Goal: Task Accomplishment & Management: Manage account settings

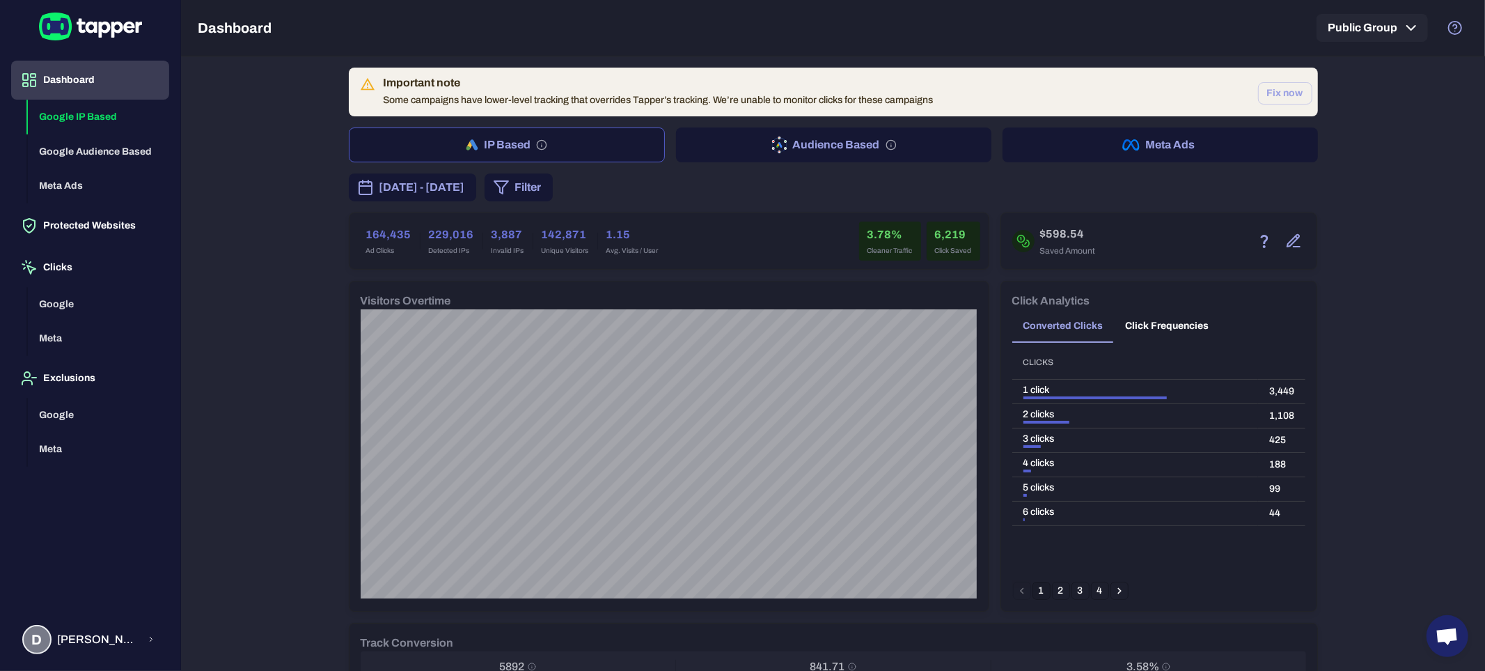
drag, startPoint x: 99, startPoint y: 232, endPoint x: 565, endPoint y: 101, distance: 484.6
click at [99, 232] on button "Protected Websites" at bounding box center [90, 225] width 158 height 39
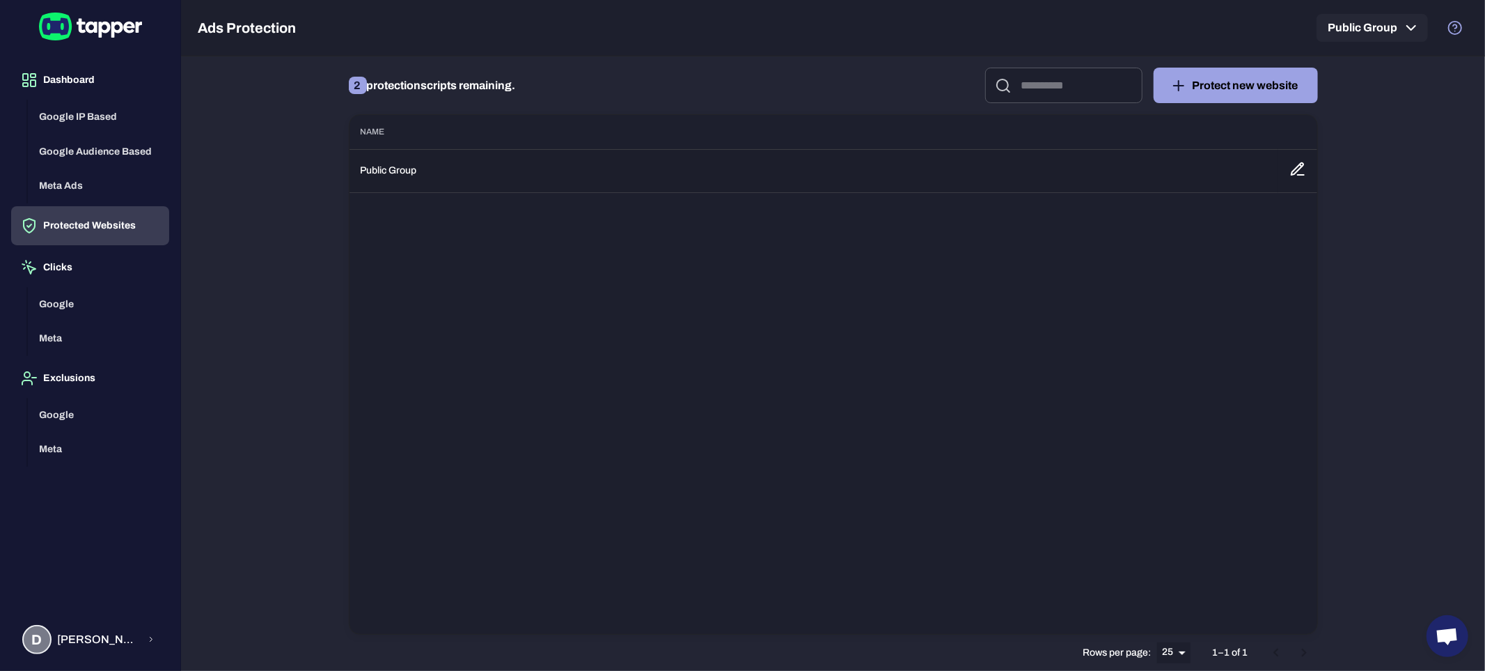
click at [537, 169] on td "Public Group" at bounding box center [814, 170] width 929 height 43
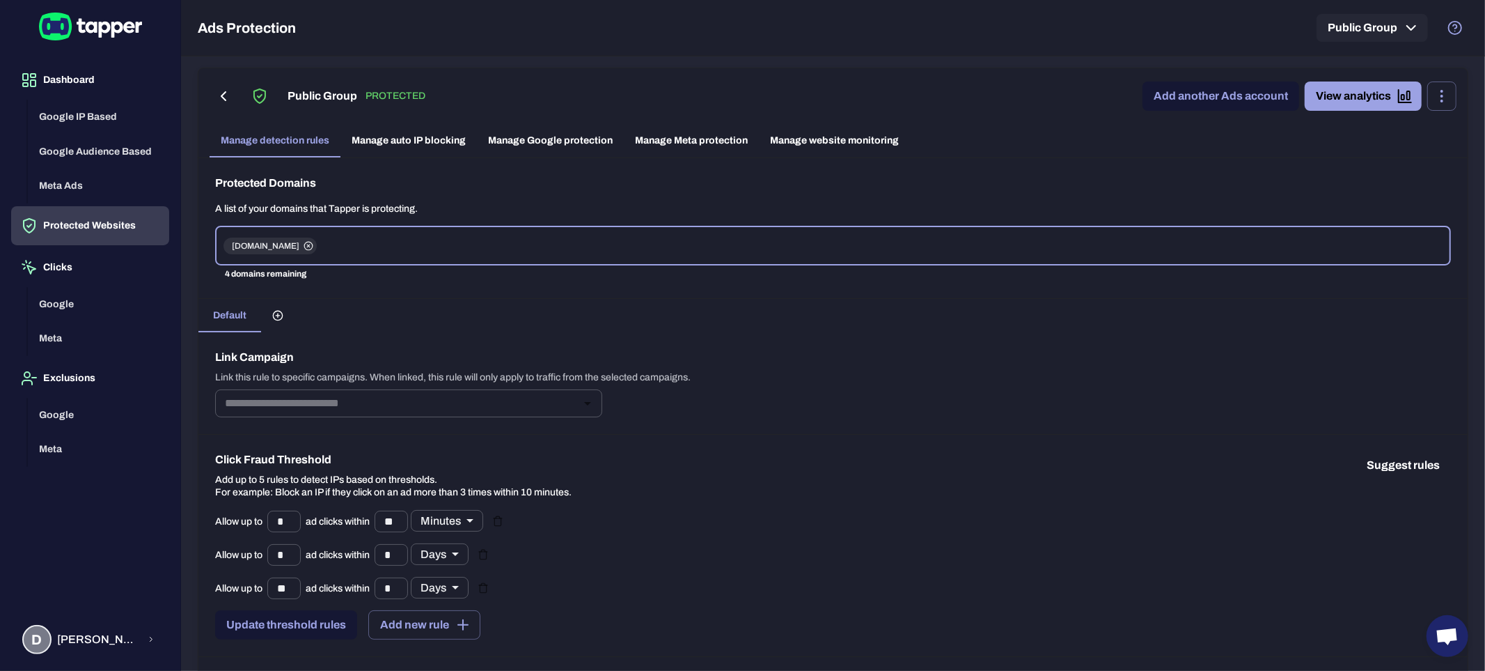
click at [537, 141] on link "Manage Google protection" at bounding box center [550, 140] width 147 height 33
click at [665, 136] on link "Manage Meta protection" at bounding box center [691, 140] width 135 height 33
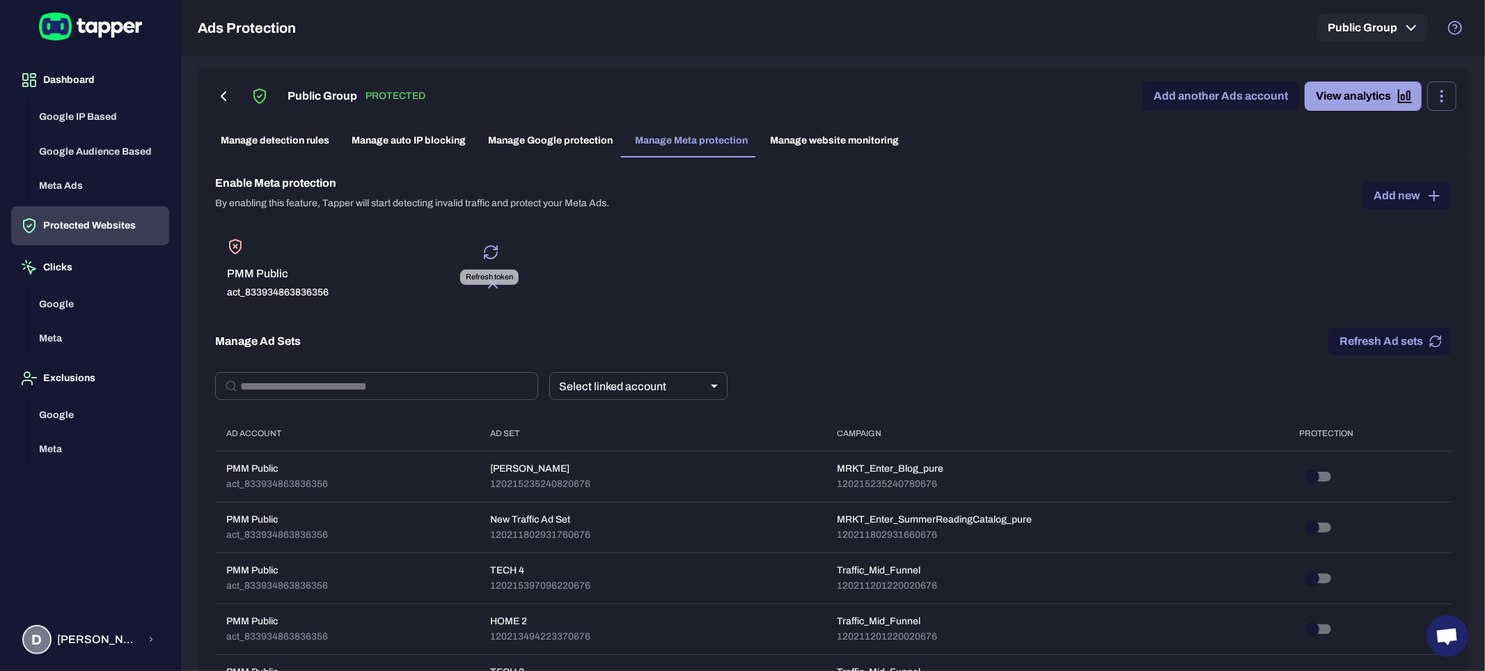
click at [485, 251] on icon "Refresh token" at bounding box center [491, 252] width 17 height 17
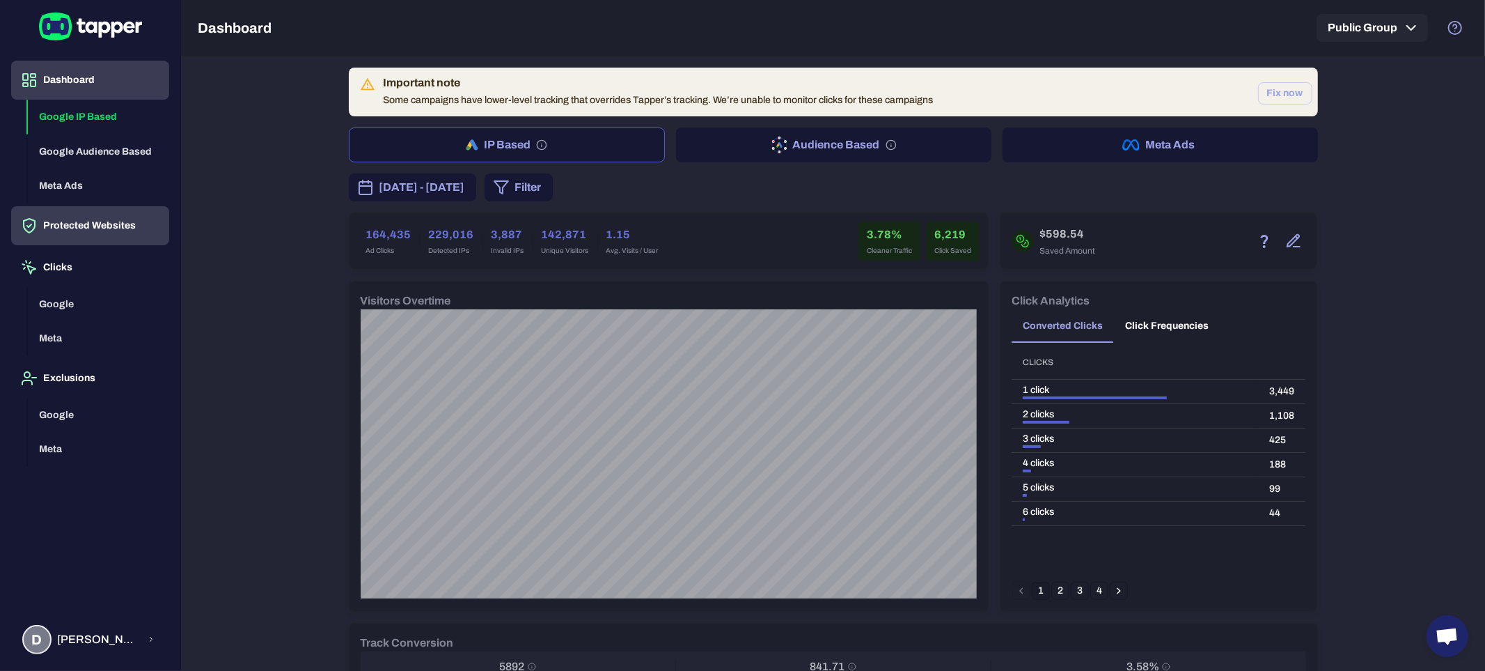
click at [101, 219] on button "Protected Websites" at bounding box center [90, 225] width 158 height 39
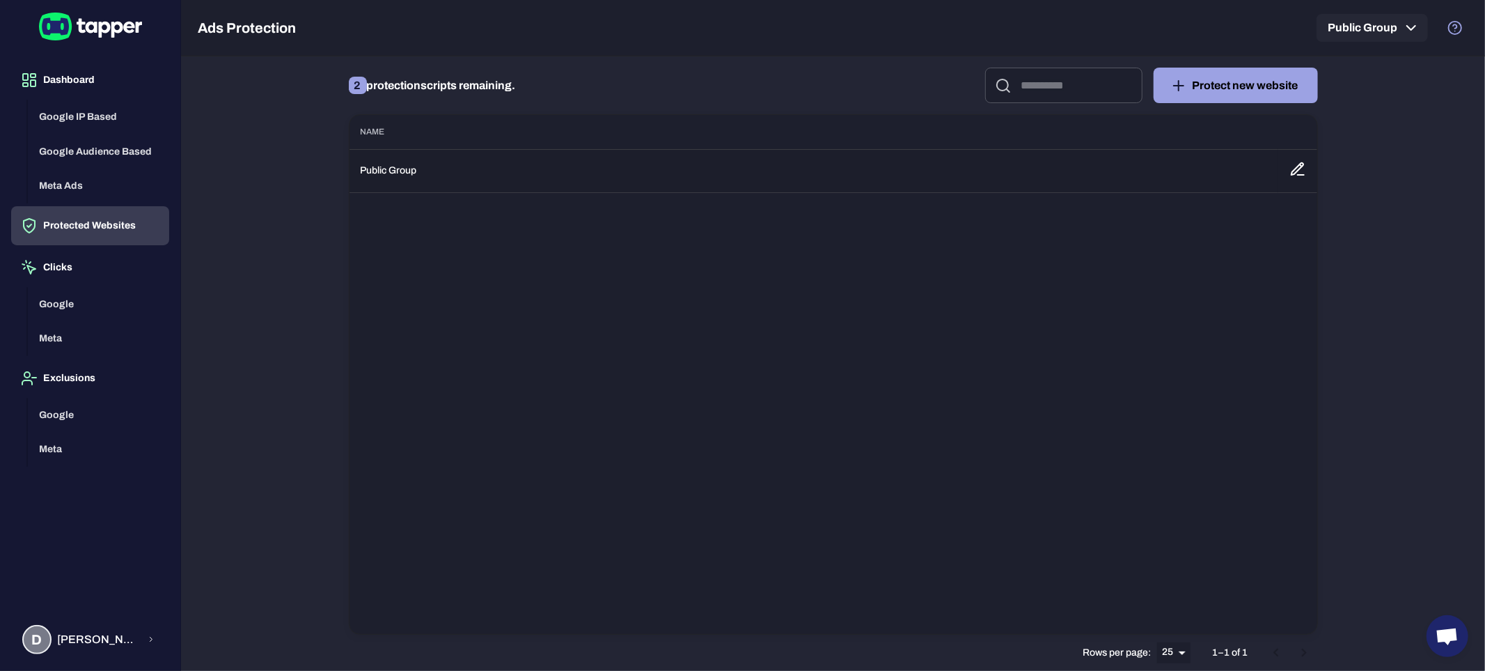
click at [493, 171] on td "Public Group" at bounding box center [814, 170] width 929 height 43
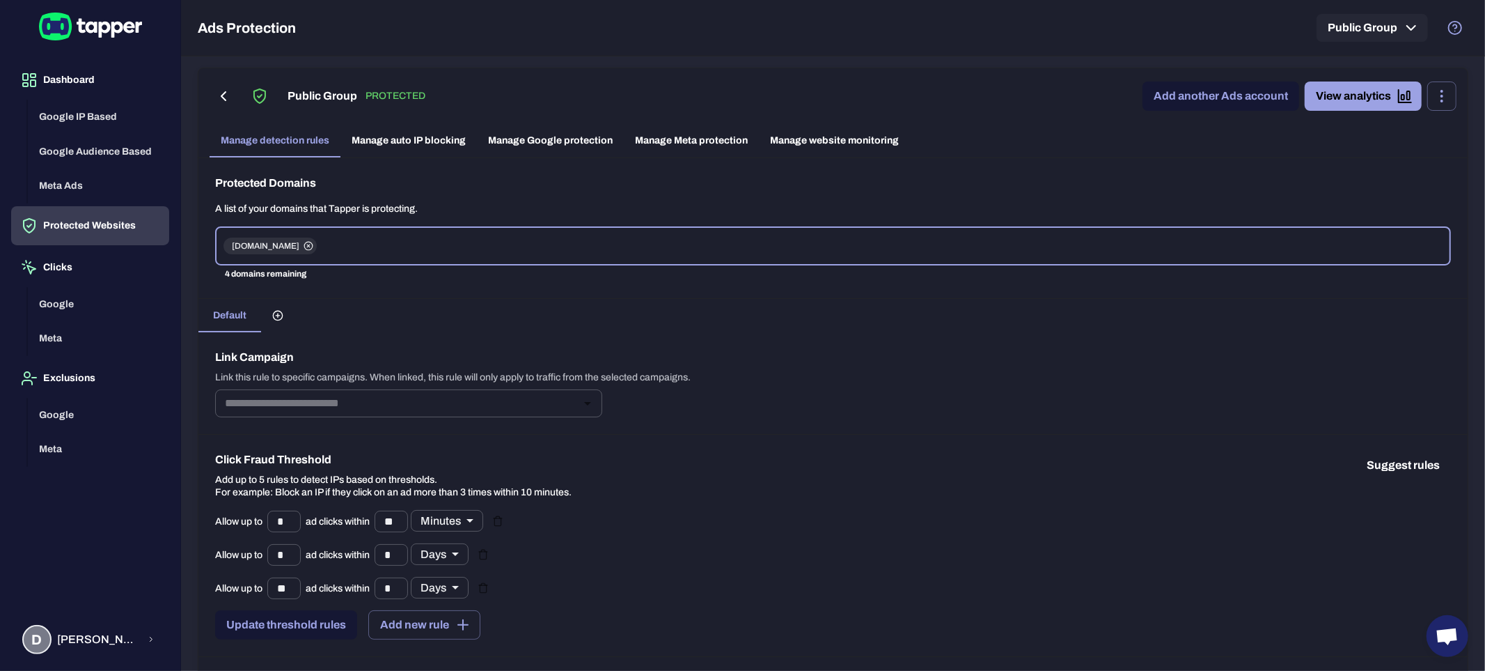
click at [689, 141] on link "Manage Meta protection" at bounding box center [691, 140] width 135 height 33
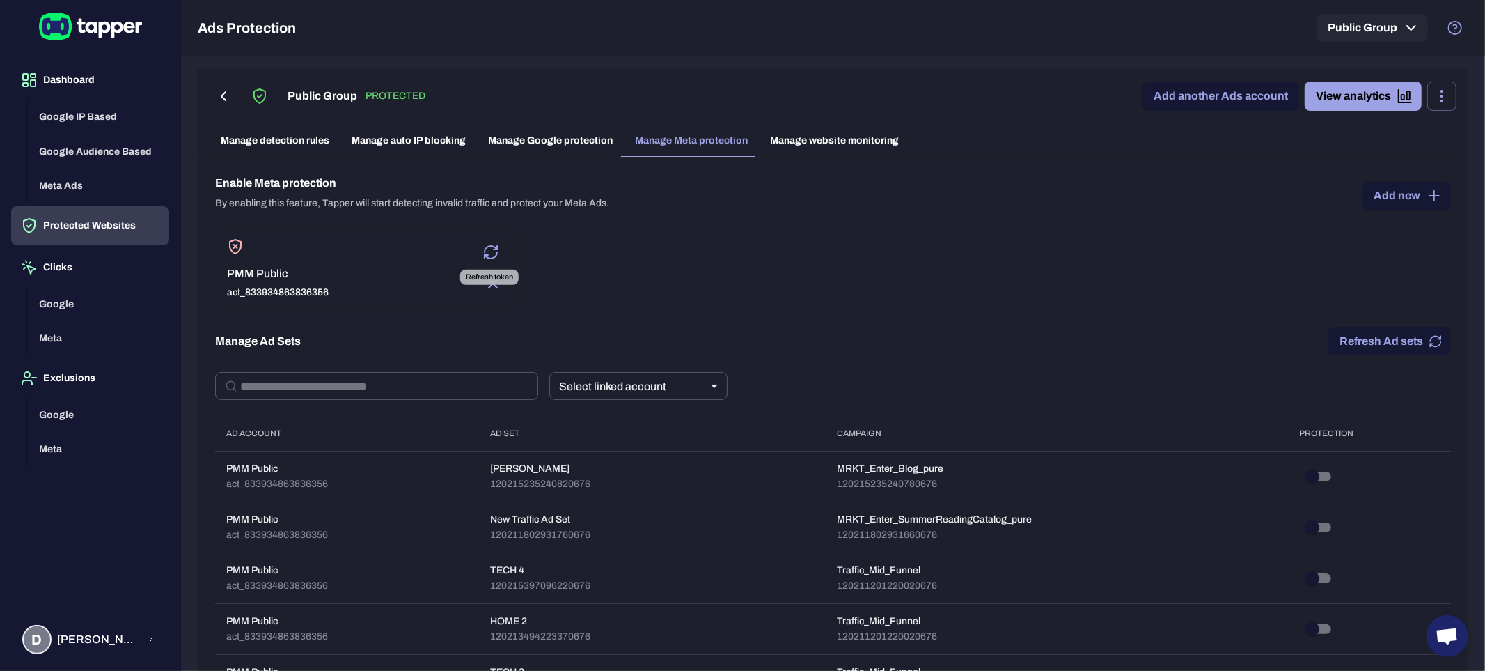
click at [491, 247] on icon "Refresh token" at bounding box center [491, 252] width 17 height 17
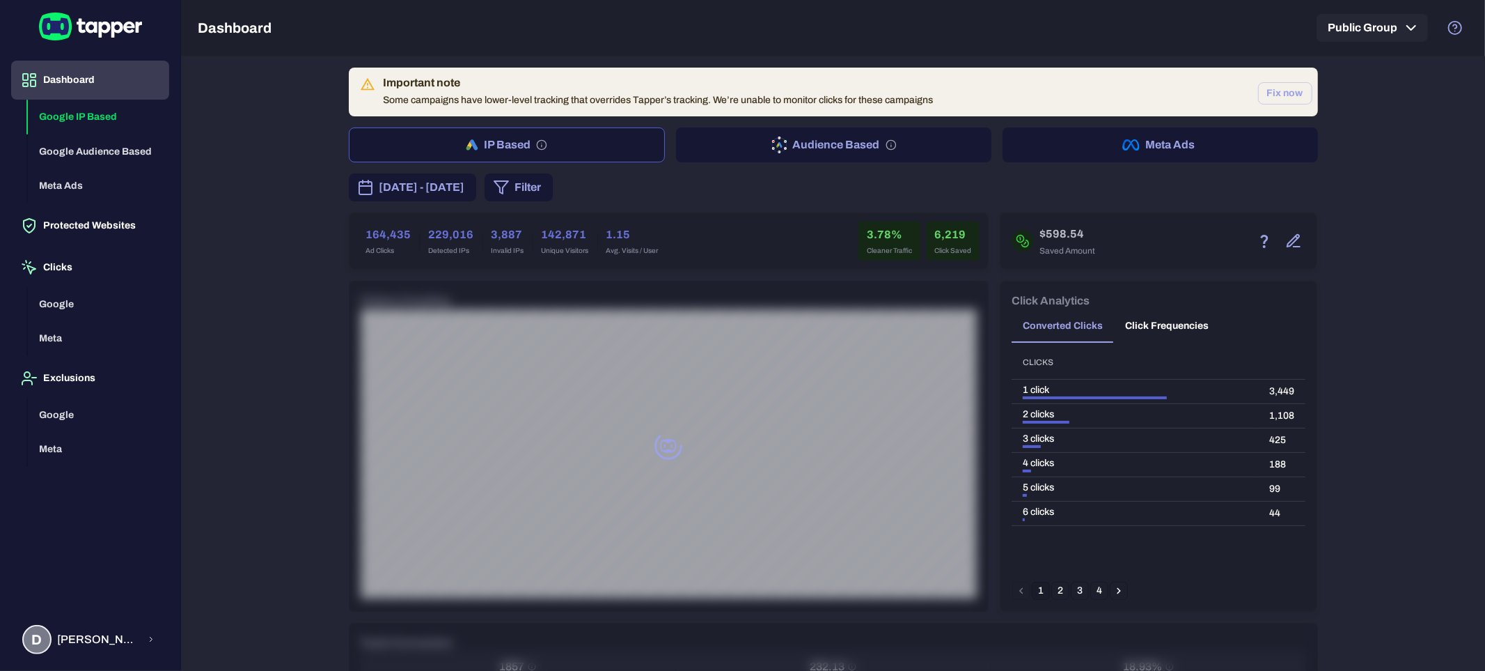
click at [81, 225] on button "Protected Websites" at bounding box center [90, 225] width 158 height 39
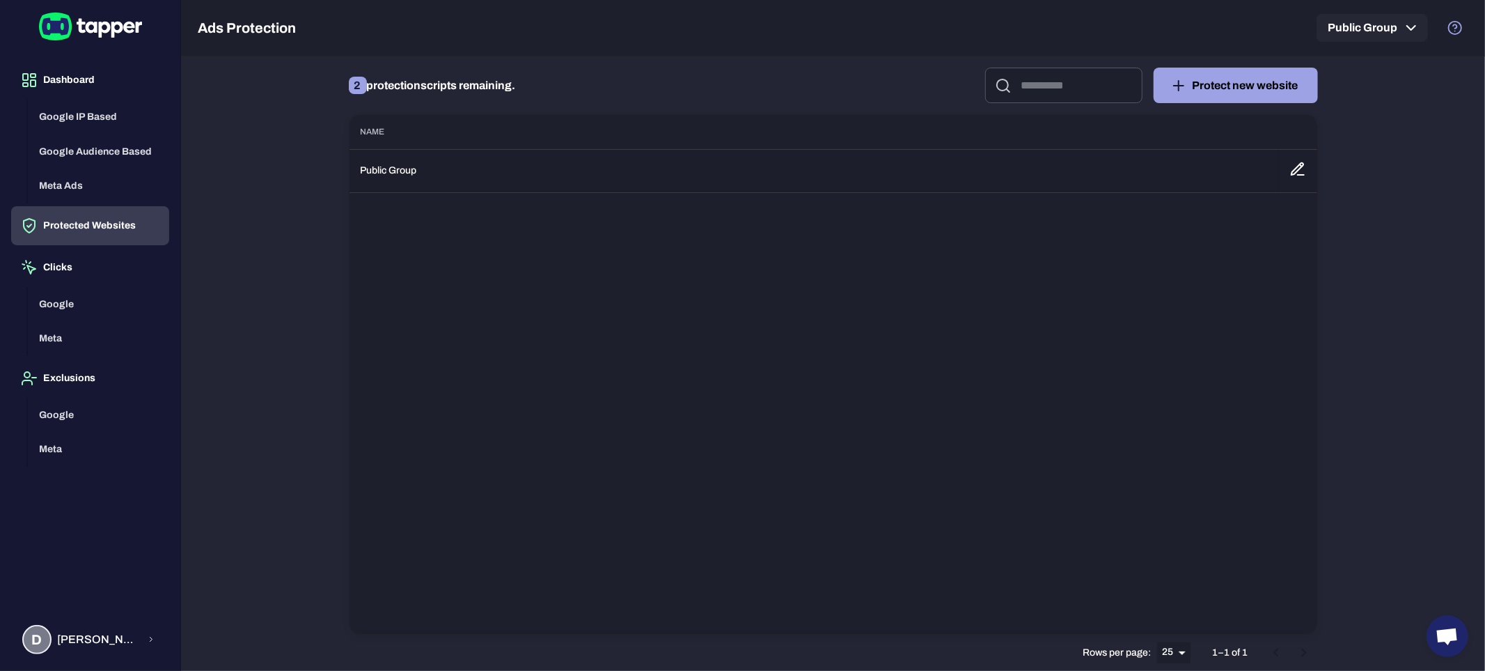
click at [509, 174] on td "Public Group" at bounding box center [814, 170] width 929 height 43
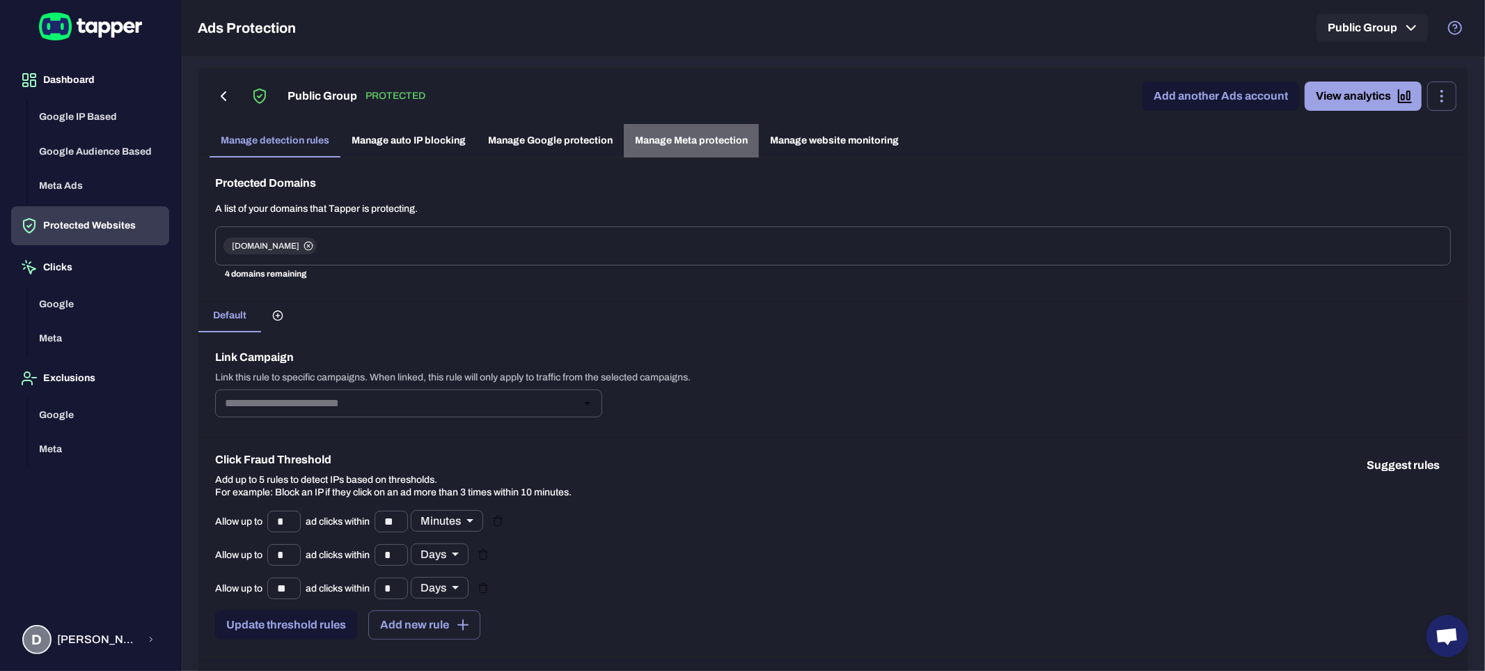
click at [678, 144] on link "Manage Meta protection" at bounding box center [691, 140] width 135 height 33
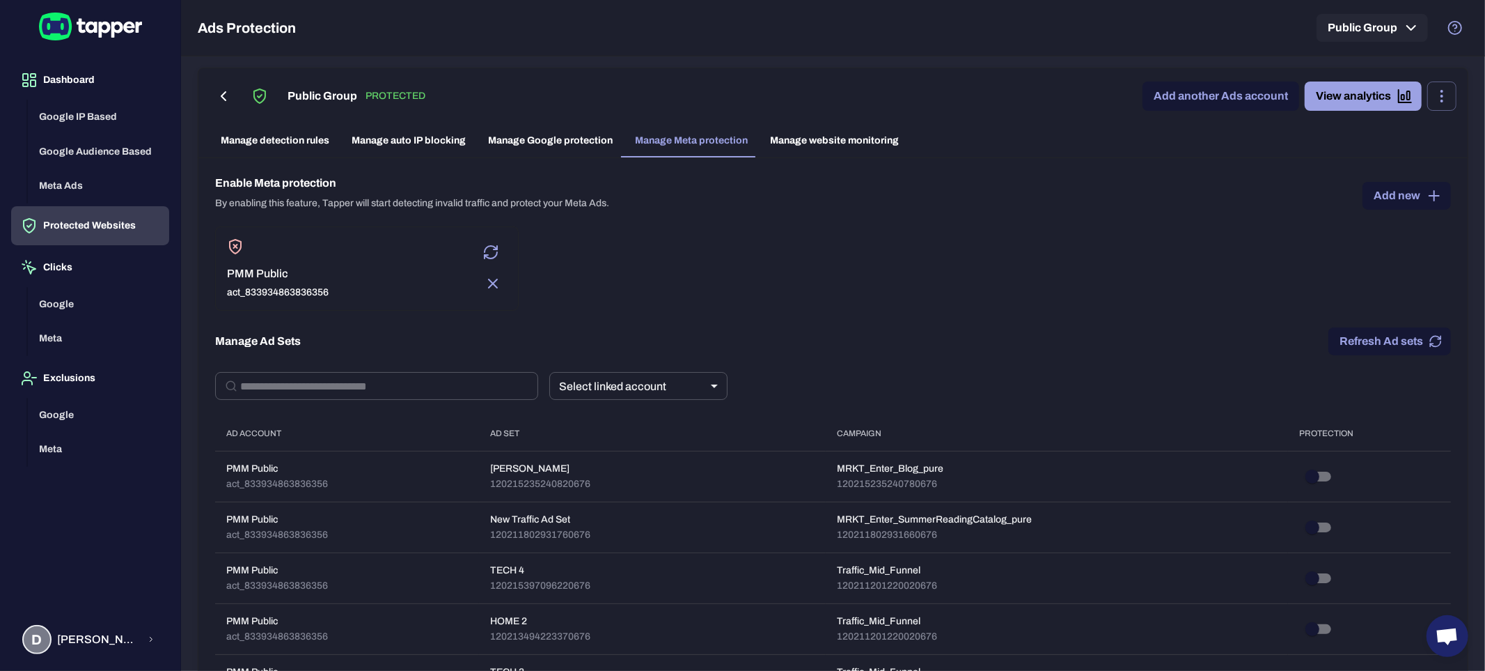
click at [1182, 94] on link "Add another Ads account" at bounding box center [1221, 95] width 157 height 29
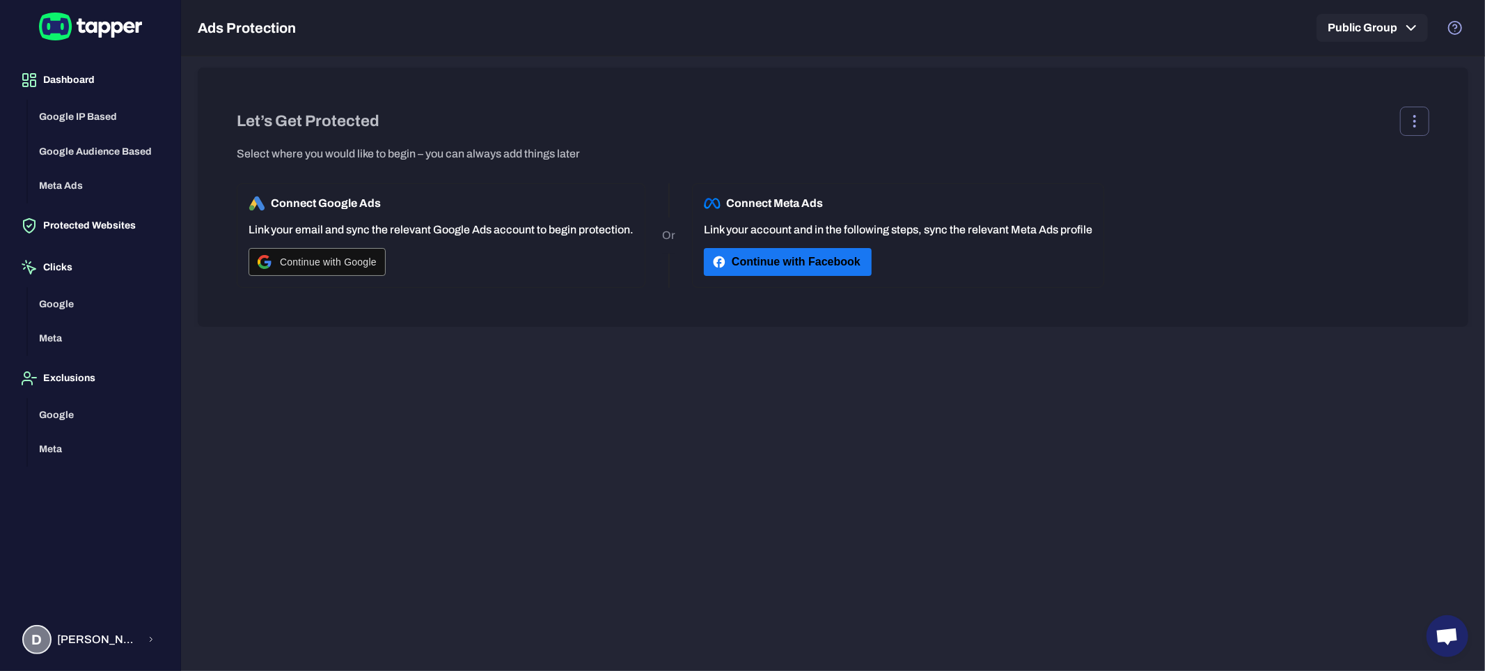
click at [747, 263] on button "Continue with Facebook" at bounding box center [788, 262] width 168 height 28
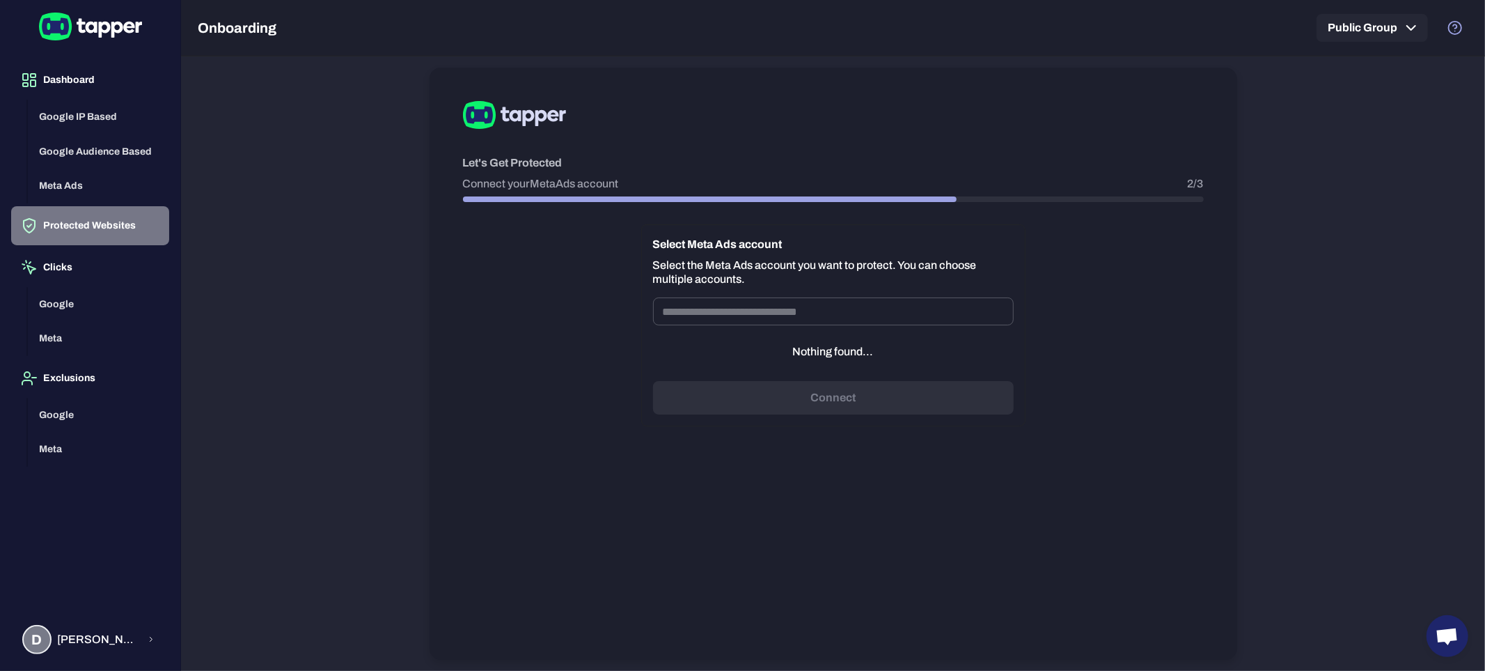
click at [72, 219] on button "Protected Websites" at bounding box center [90, 225] width 158 height 39
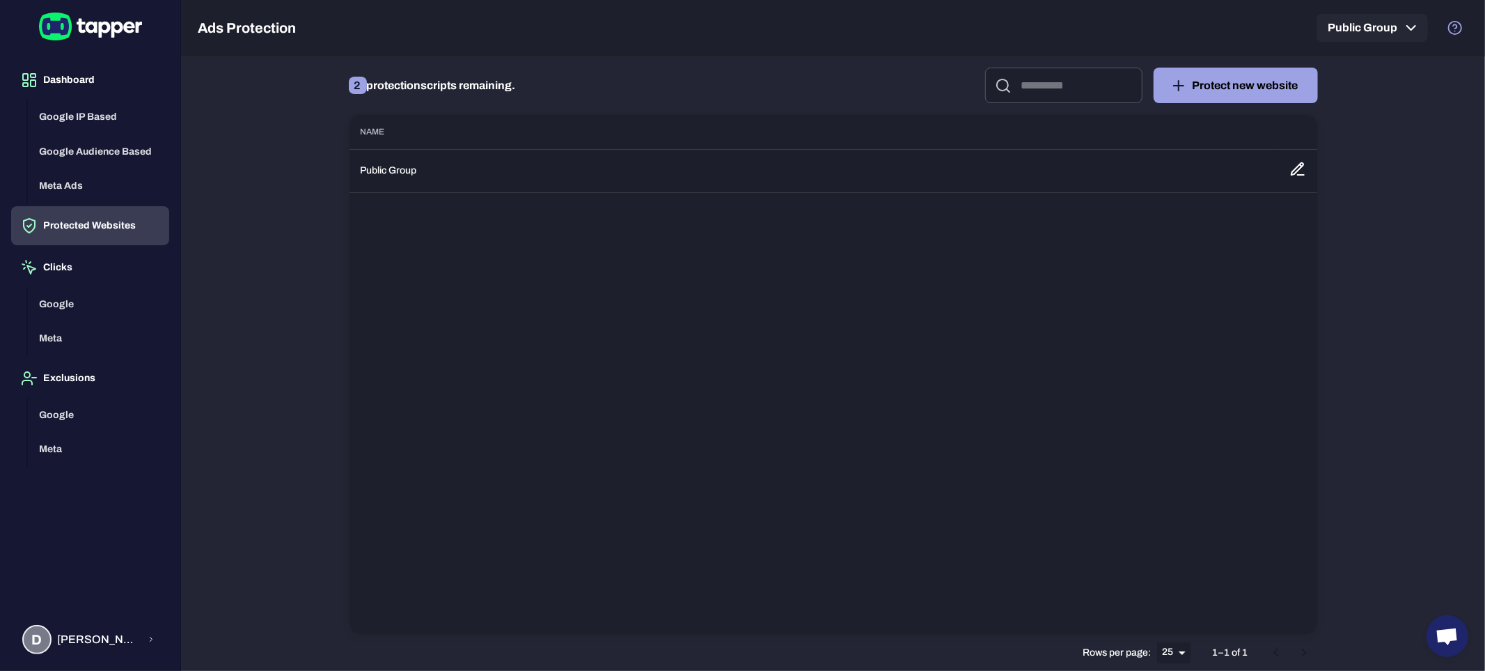
click at [549, 176] on td "Public Group" at bounding box center [814, 170] width 929 height 43
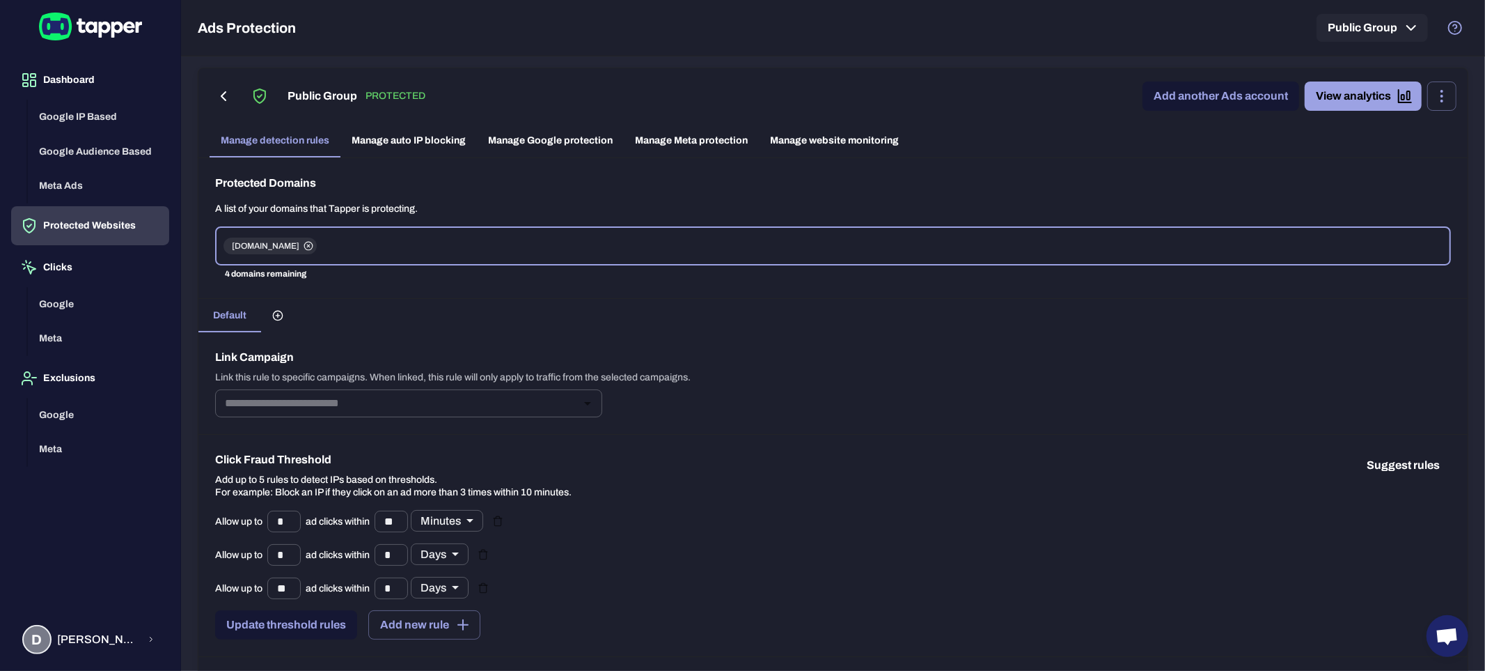
click at [687, 141] on link "Manage Meta protection" at bounding box center [691, 140] width 135 height 33
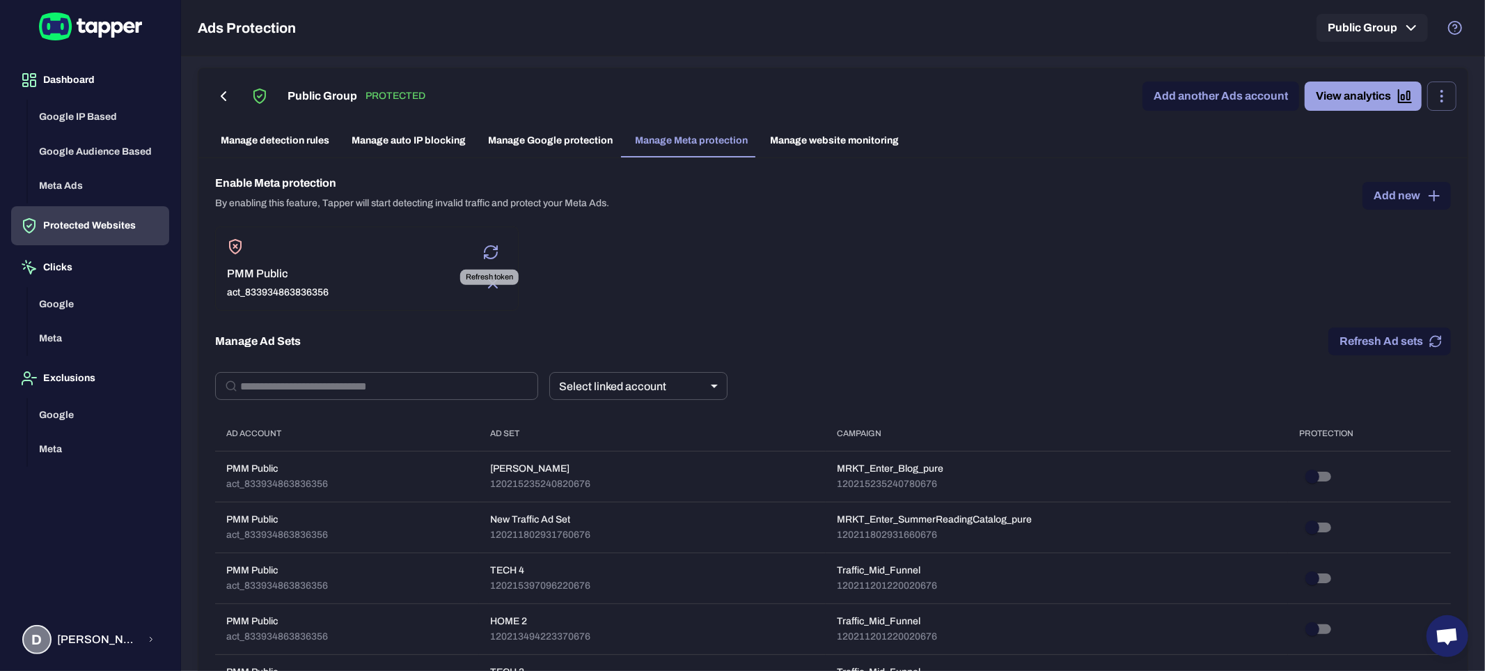
click at [490, 251] on icon "Refresh token" at bounding box center [491, 252] width 17 height 17
click at [380, 393] on input "text" at bounding box center [389, 386] width 298 height 28
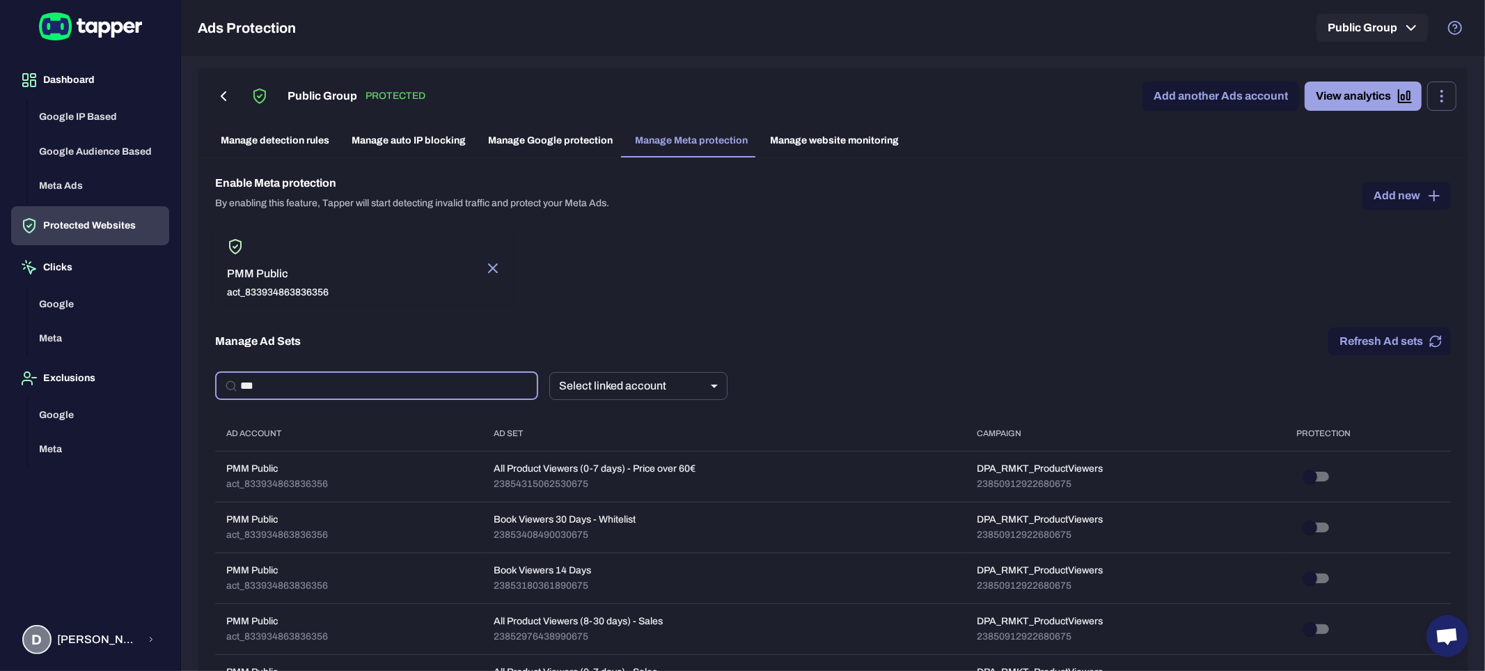
click at [341, 384] on input "***" at bounding box center [389, 386] width 298 height 28
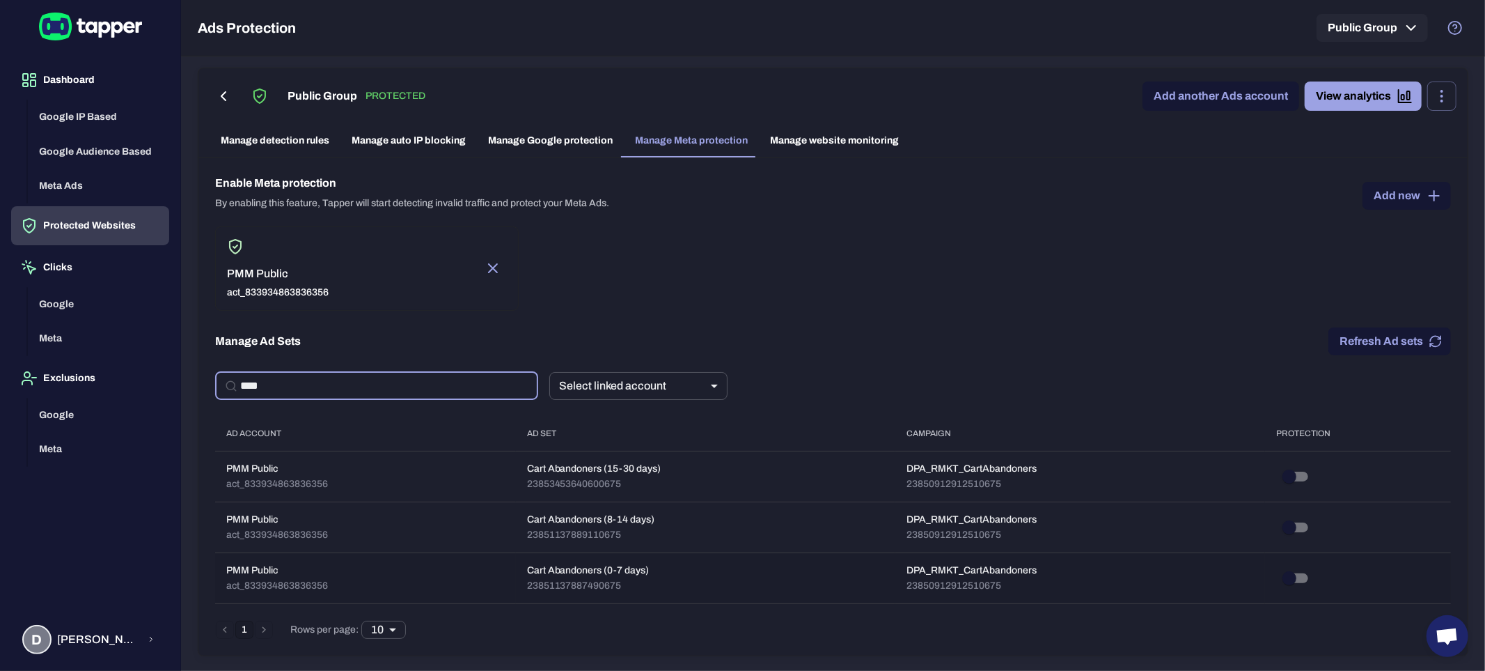
type input "****"
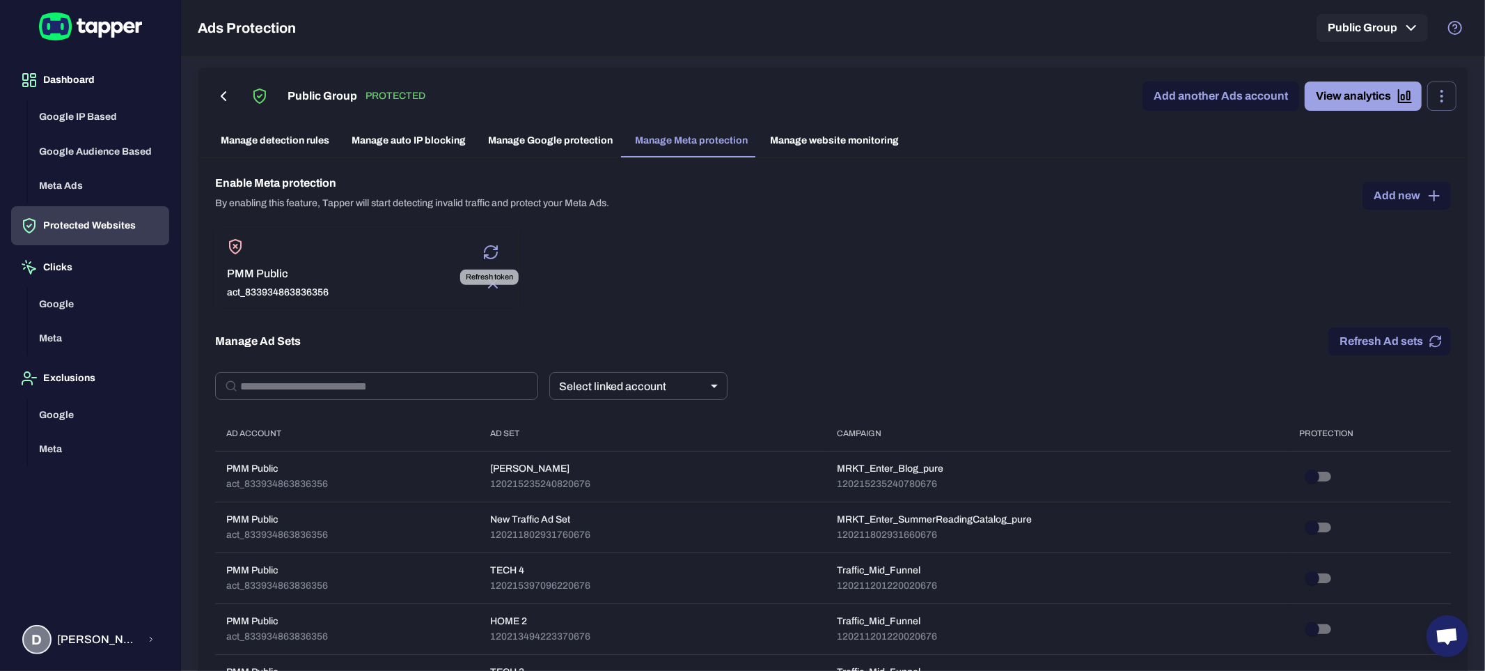
click at [487, 247] on icon "Refresh token" at bounding box center [491, 252] width 17 height 17
click at [349, 391] on input "text" at bounding box center [389, 386] width 298 height 28
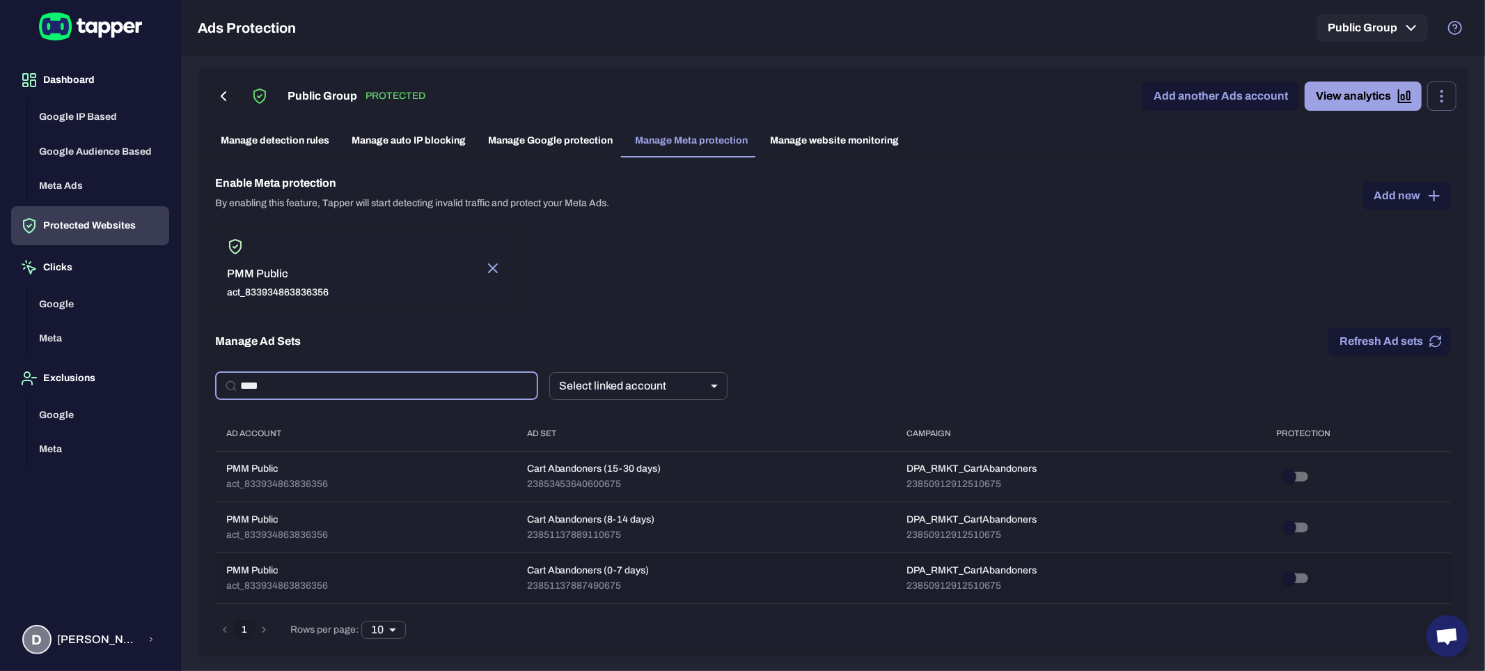
type input "****"
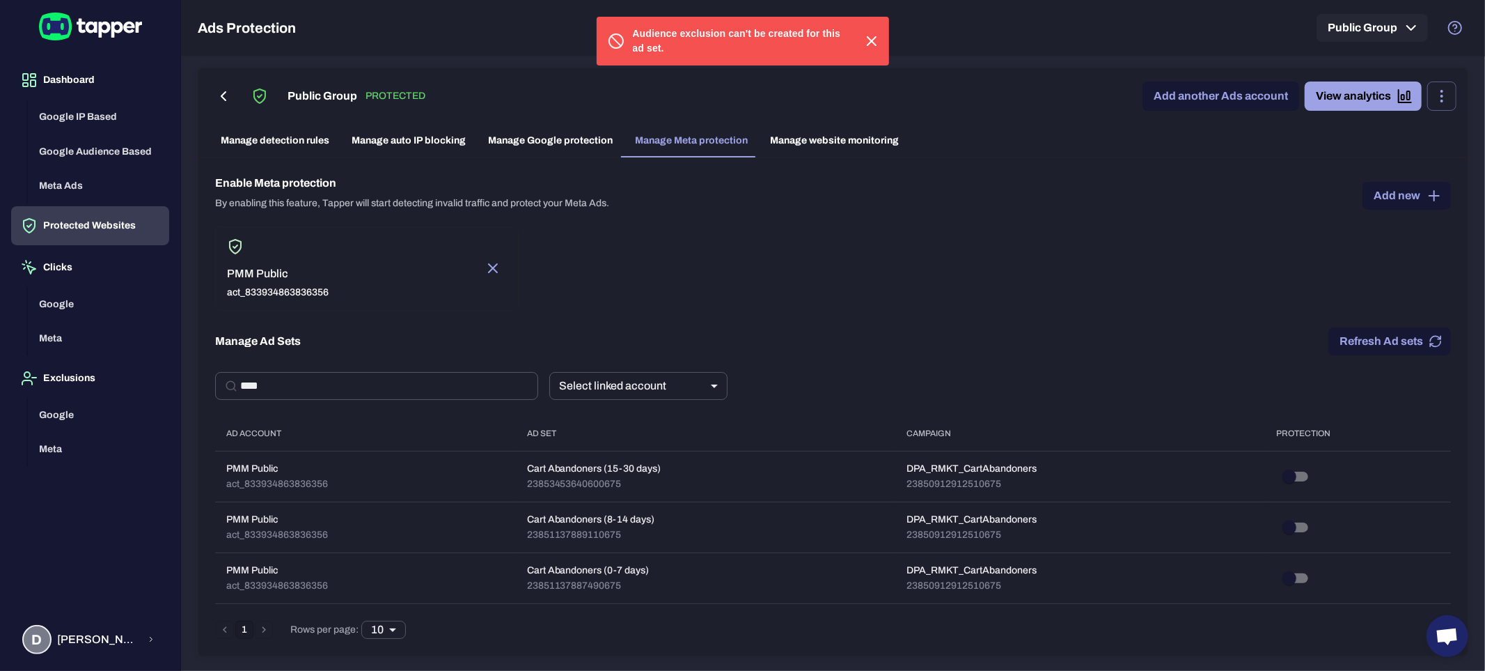
click at [867, 35] on icon "button" at bounding box center [871, 41] width 17 height 17
